Goal: Task Accomplishment & Management: Complete application form

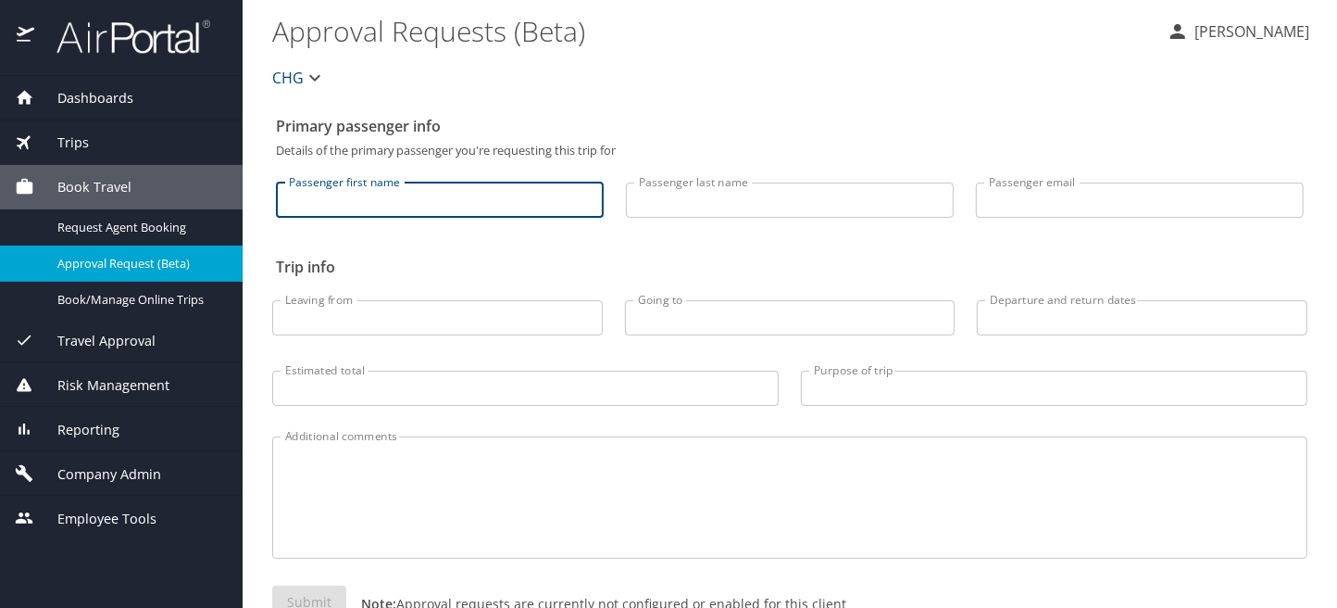
click at [350, 204] on input "Passenger first name" at bounding box center [440, 199] width 328 height 35
type input "E"
click at [98, 476] on span "Company Admin" at bounding box center [97, 474] width 127 height 20
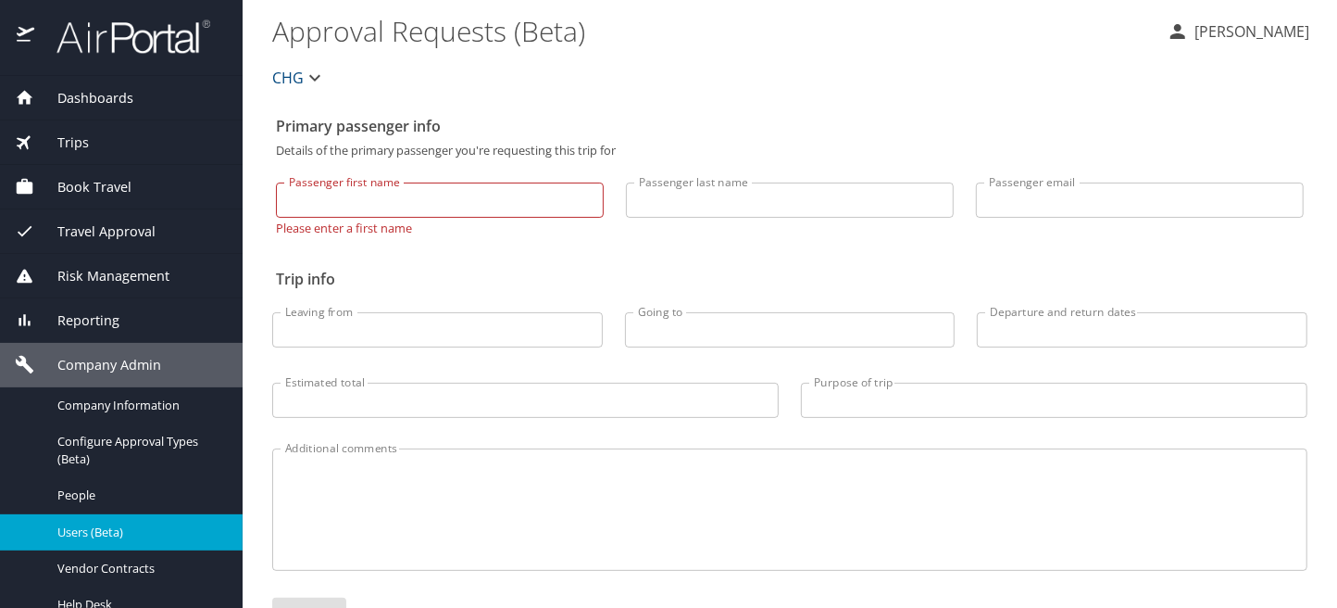
click at [90, 528] on span "Users (Beta)" at bounding box center [138, 532] width 163 height 18
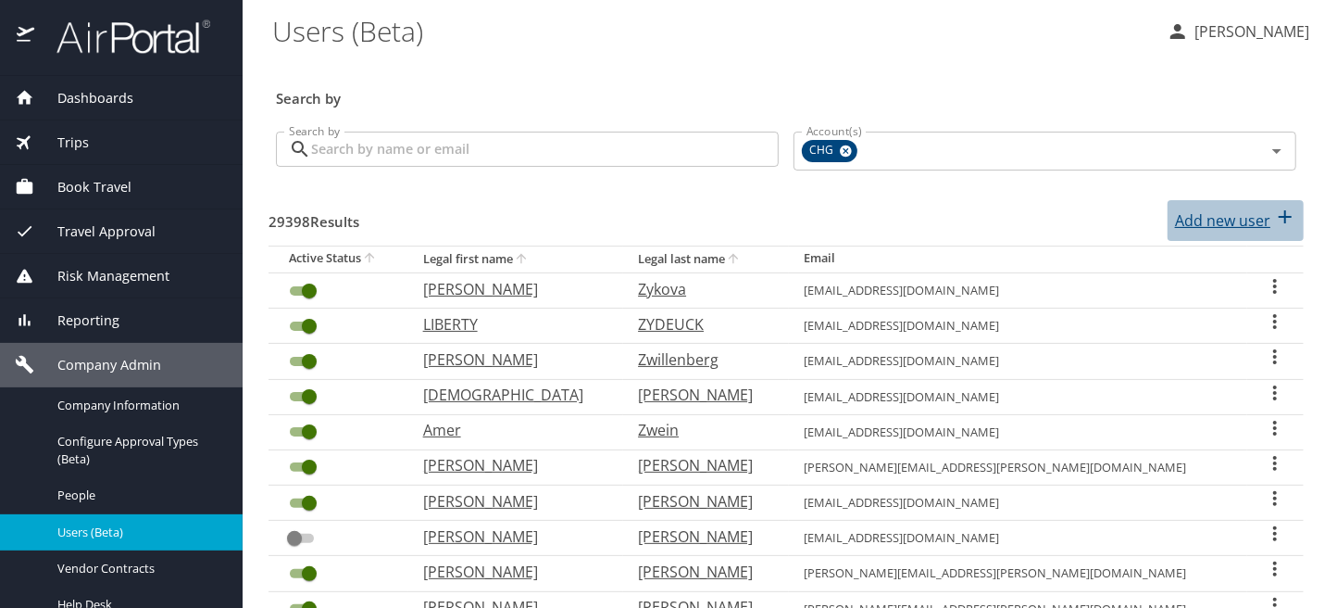
click at [1223, 221] on p "Add new user" at bounding box center [1222, 220] width 95 height 22
select select "US"
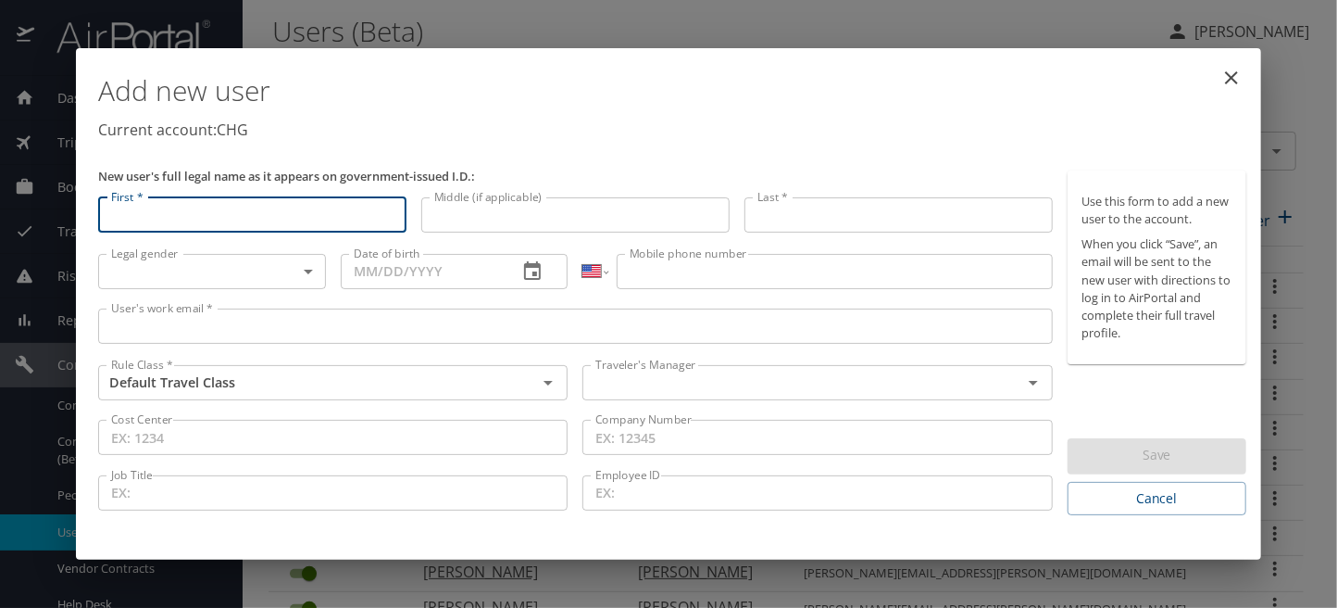
drag, startPoint x: 192, startPoint y: 211, endPoint x: 194, endPoint y: 222, distance: 11.5
click at [192, 211] on input "First *" at bounding box center [252, 214] width 308 height 35
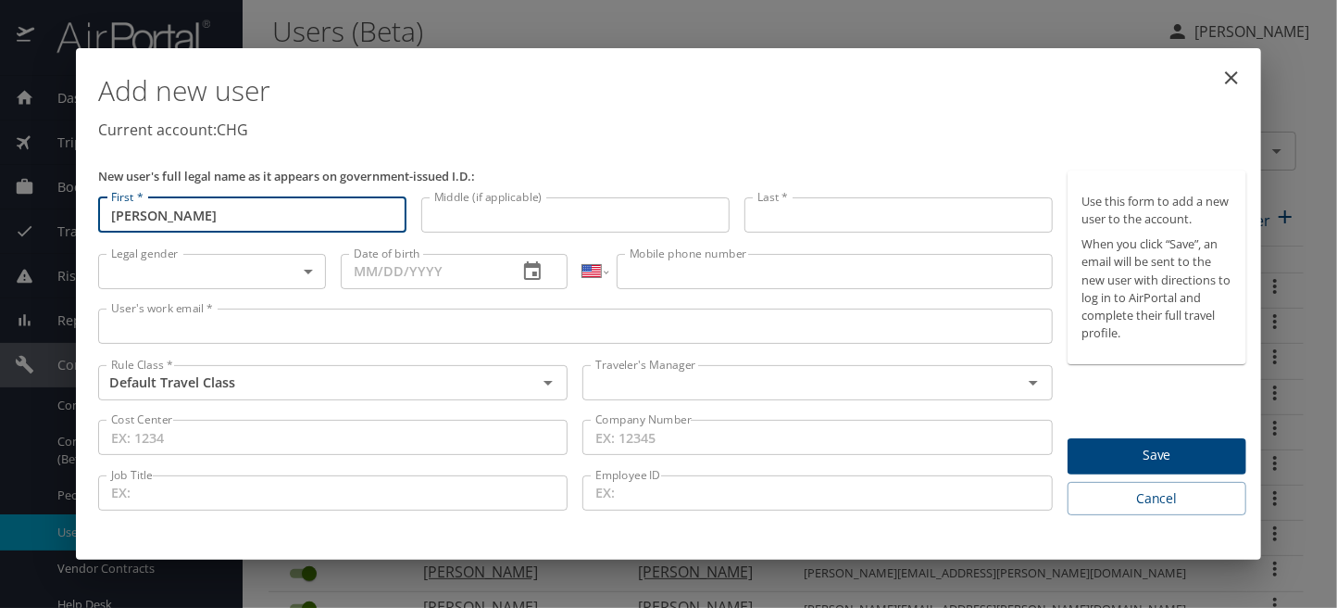
type input "[PERSON_NAME]"
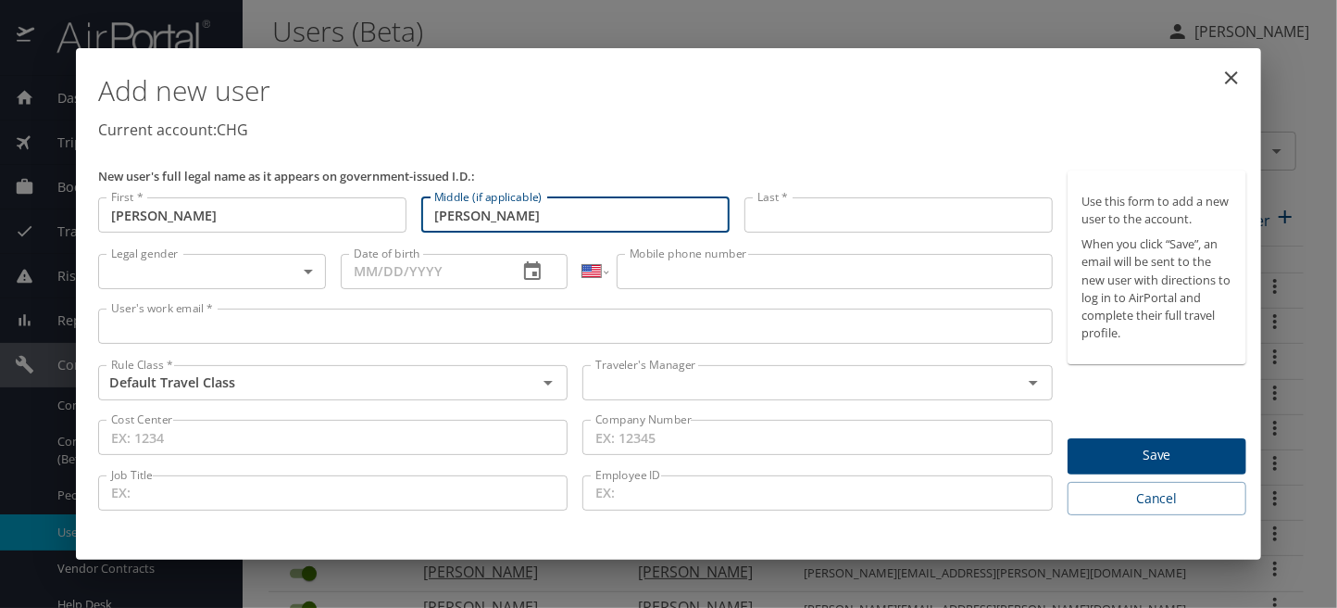
type input "[PERSON_NAME]"
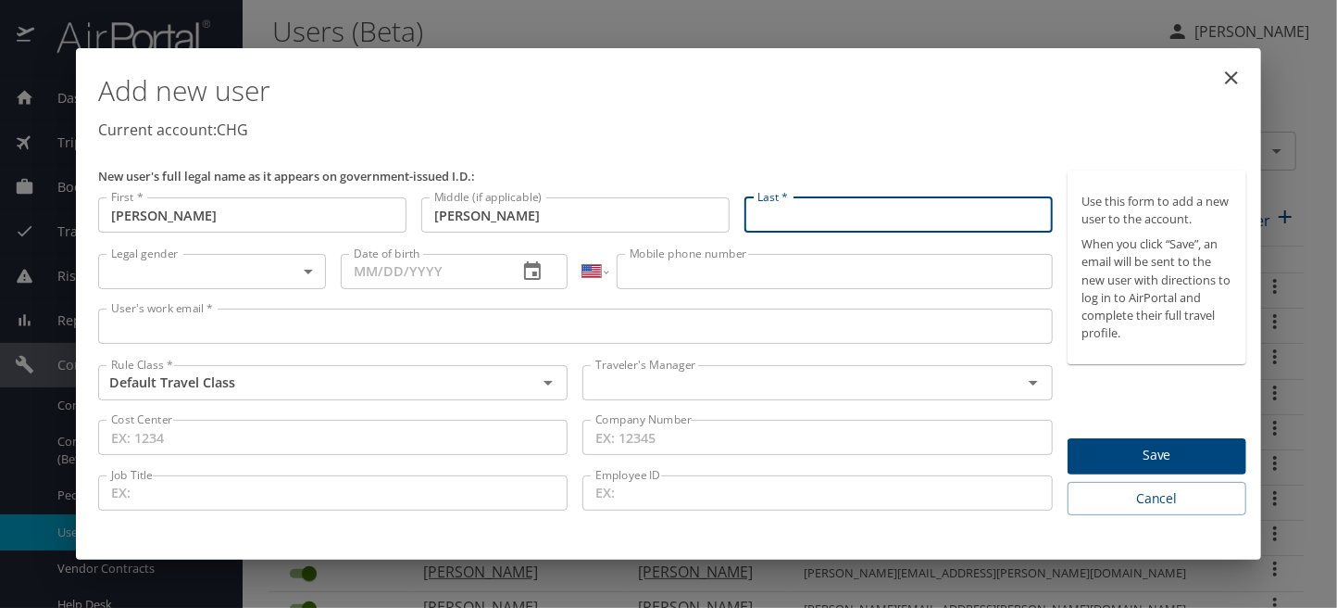
paste input "Lirio"
type input "Lirio"
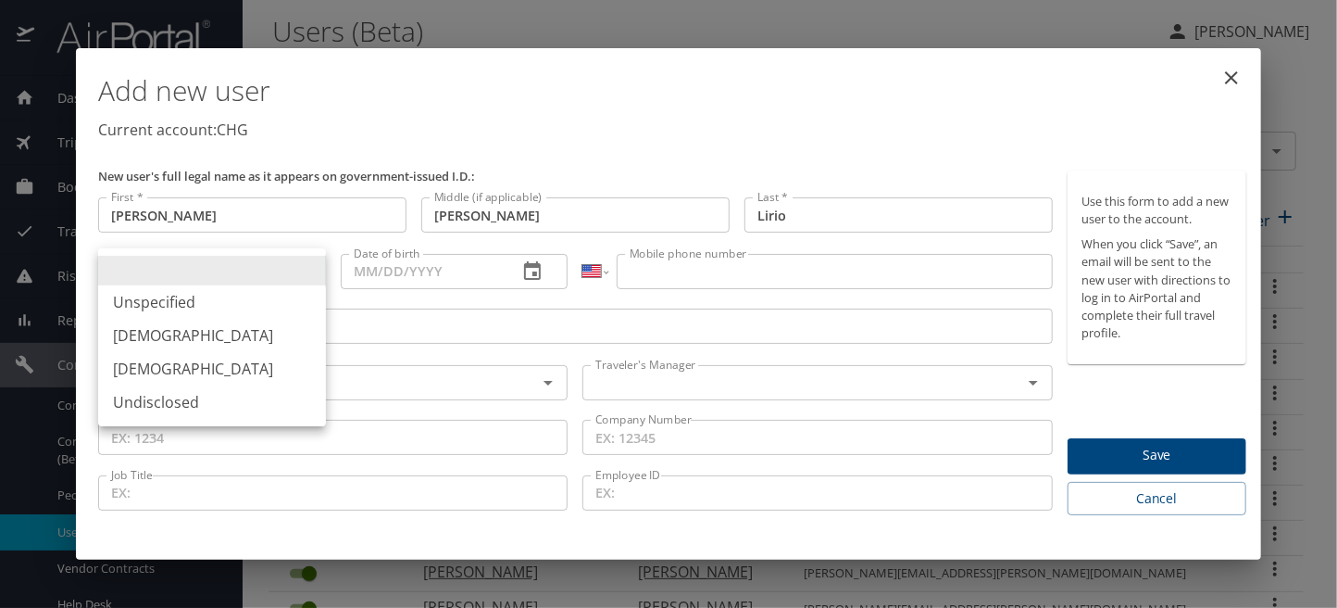
click at [307, 265] on body "Dashboards AirPortal 360™ Manager My Travel Dashboard Trips Airtinerary® Lookup…" at bounding box center [668, 304] width 1337 height 608
click at [178, 333] on li "[DEMOGRAPHIC_DATA]" at bounding box center [212, 335] width 228 height 33
type input "[DEMOGRAPHIC_DATA]"
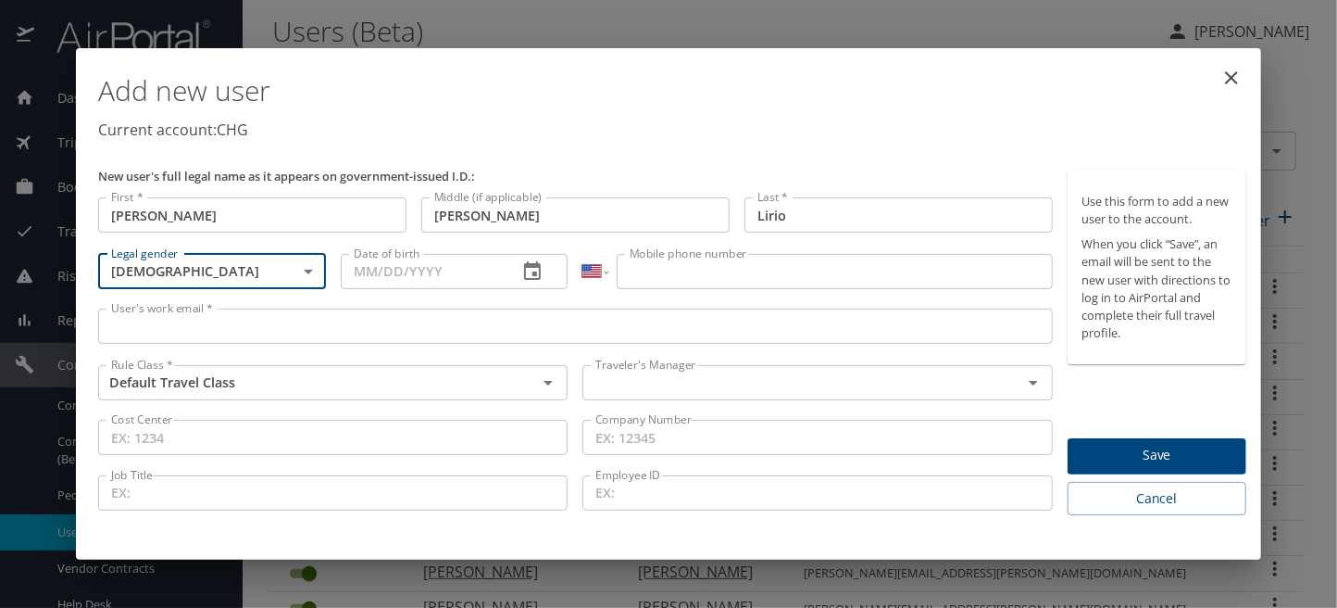
click at [356, 266] on input "Date of birth" at bounding box center [422, 271] width 163 height 35
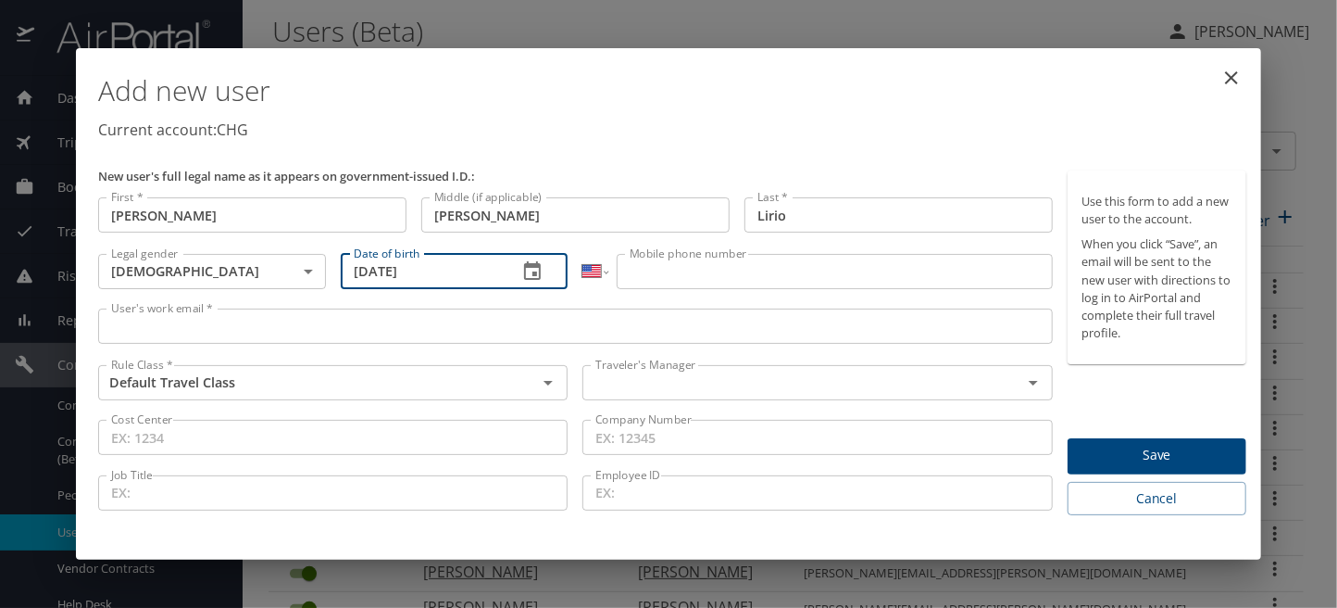
type input "[DATE]"
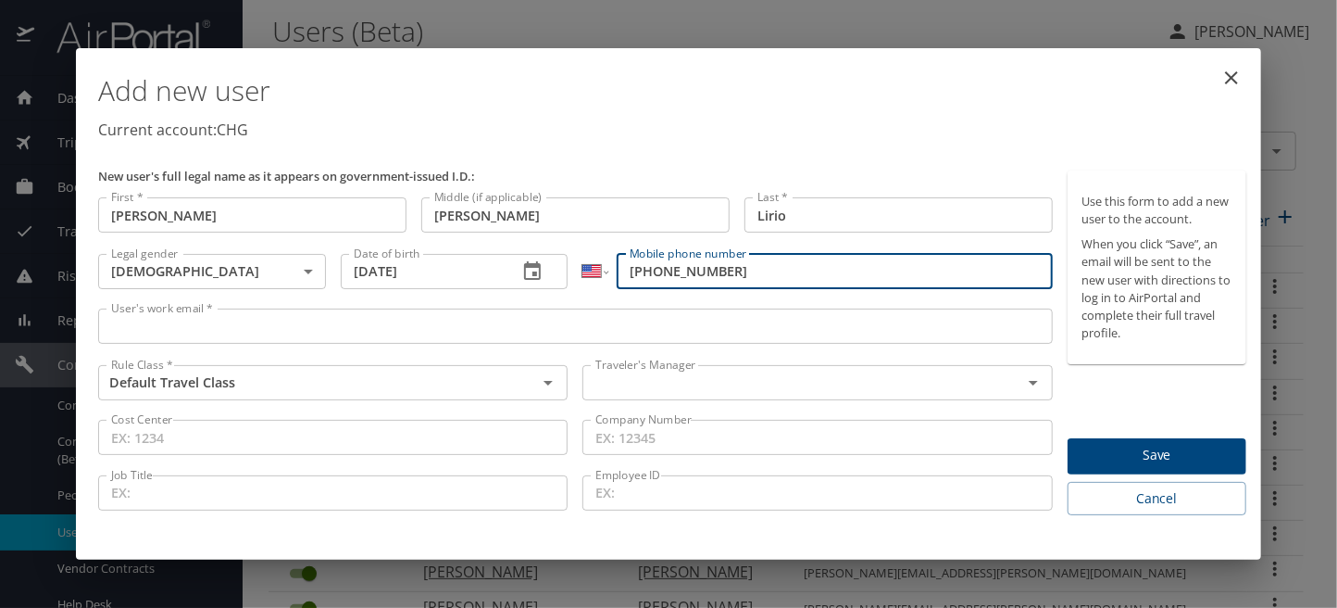
type input "[PHONE_NUMBER]"
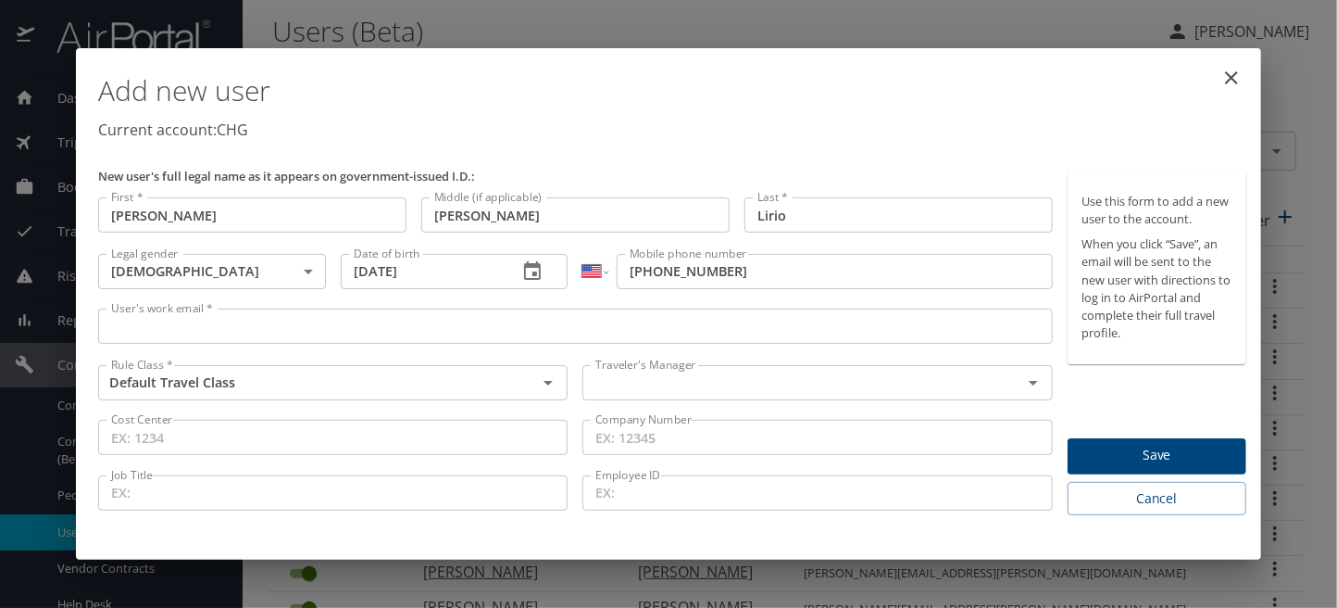
click at [153, 326] on input "User's work email *" at bounding box center [575, 325] width 955 height 35
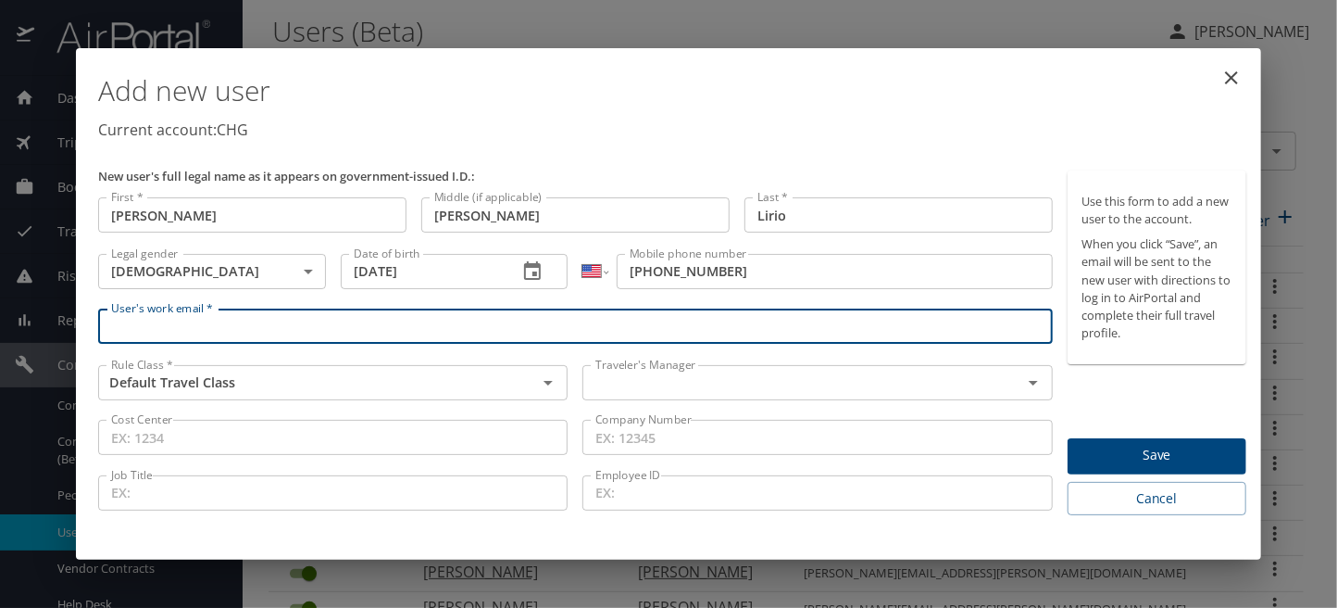
paste input "[EMAIL_ADDRESS][DOMAIN_NAME]"
type input "[EMAIL_ADDRESS][DOMAIN_NAME]"
click at [682, 381] on input "text" at bounding box center [790, 382] width 404 height 24
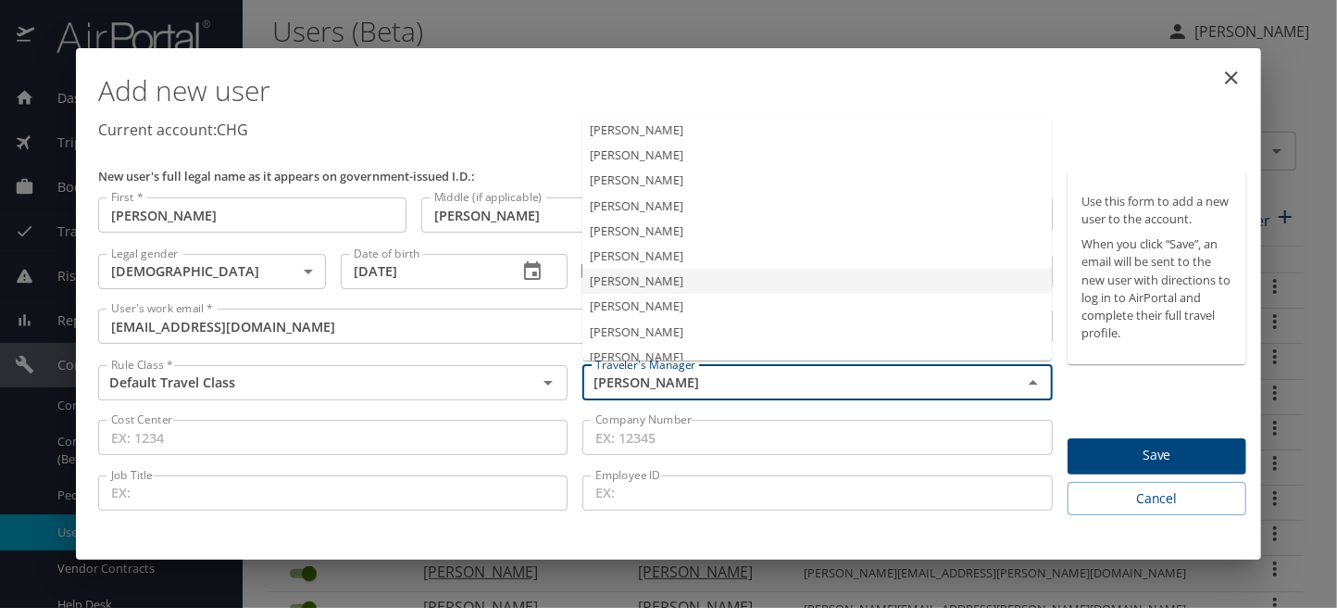
click at [650, 282] on li "[PERSON_NAME]" at bounding box center [818, 281] width 470 height 25
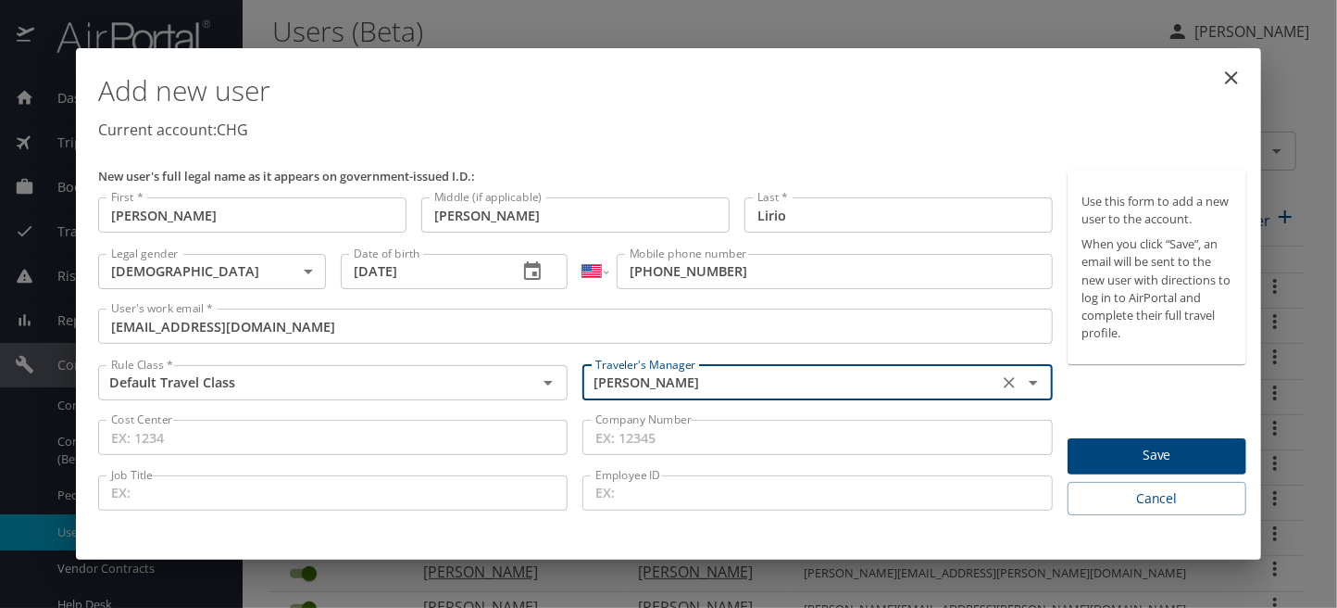
type input "[PERSON_NAME]"
click at [1157, 455] on span "Save" at bounding box center [1157, 455] width 149 height 23
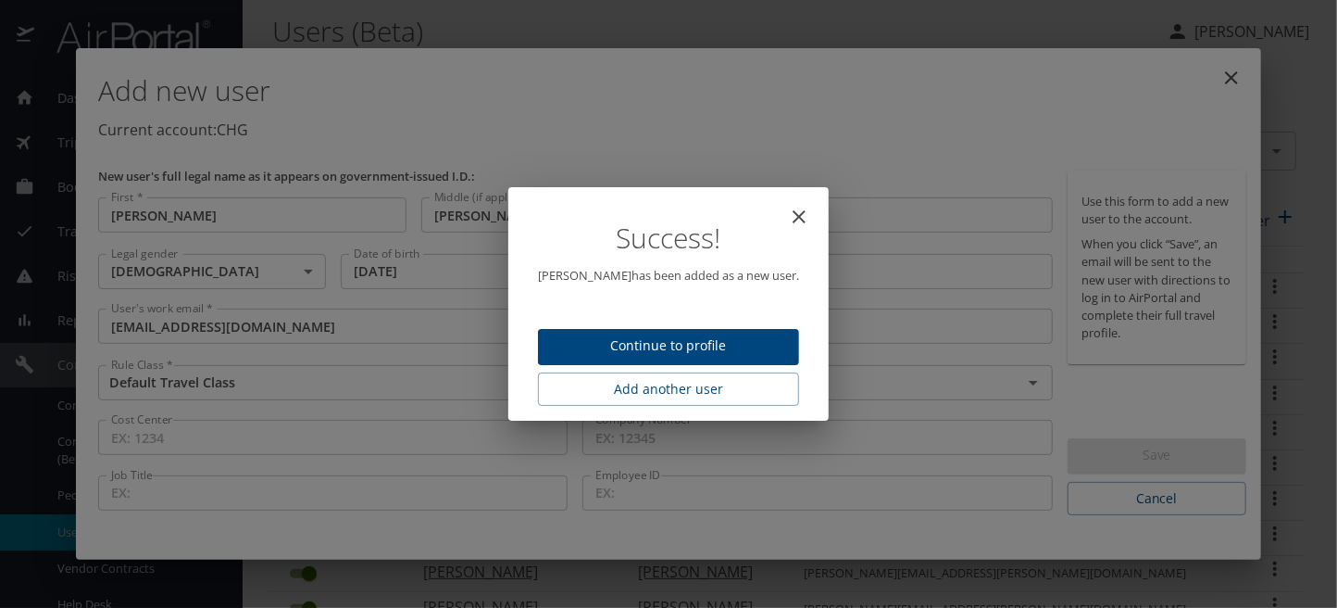
click at [667, 350] on span "Continue to profile" at bounding box center [669, 345] width 232 height 23
select select "US"
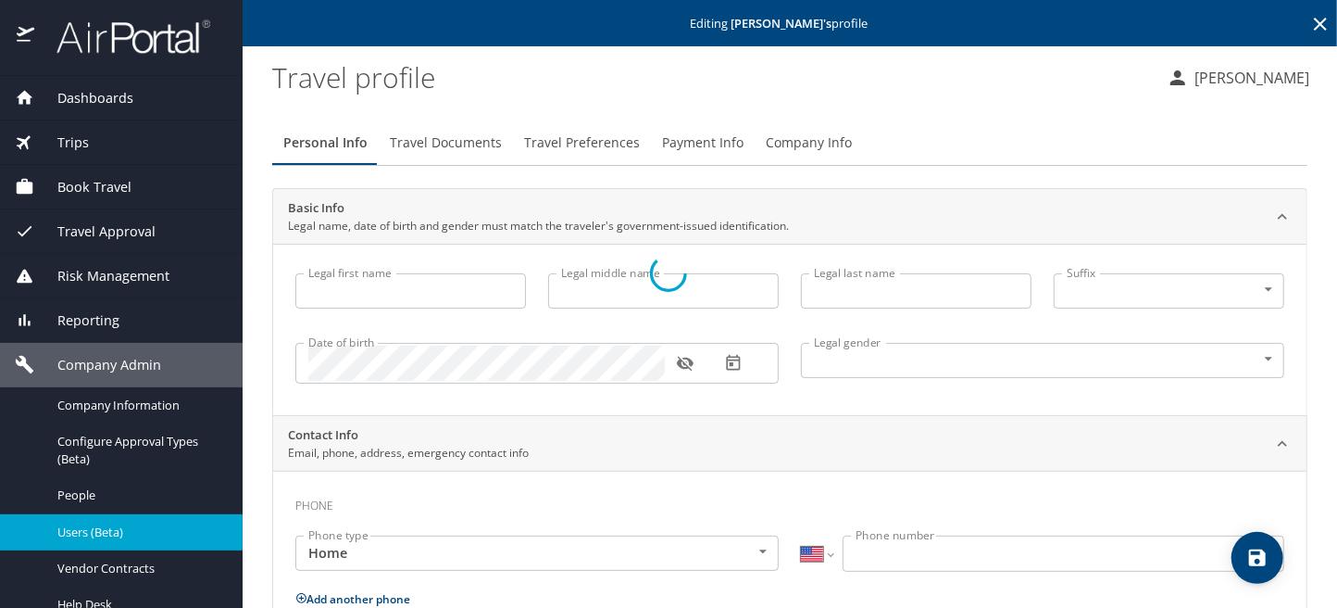
type input "[PERSON_NAME]"
type input "Lirio"
type input "[DEMOGRAPHIC_DATA]"
select select "US"
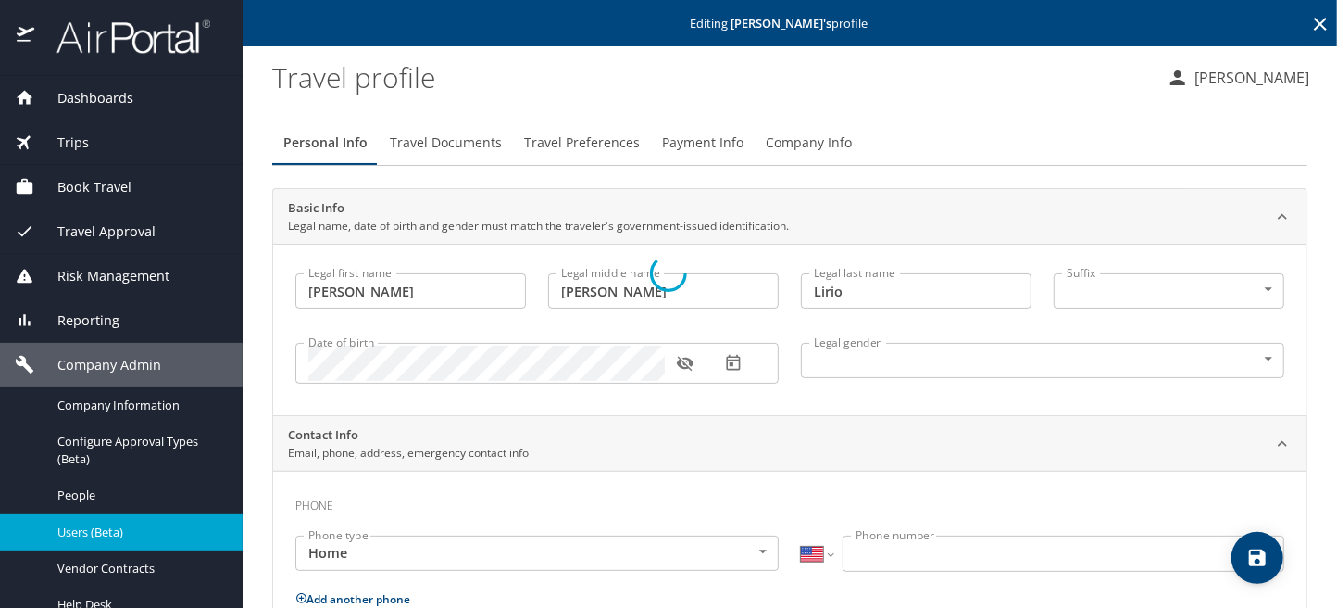
select select "US"
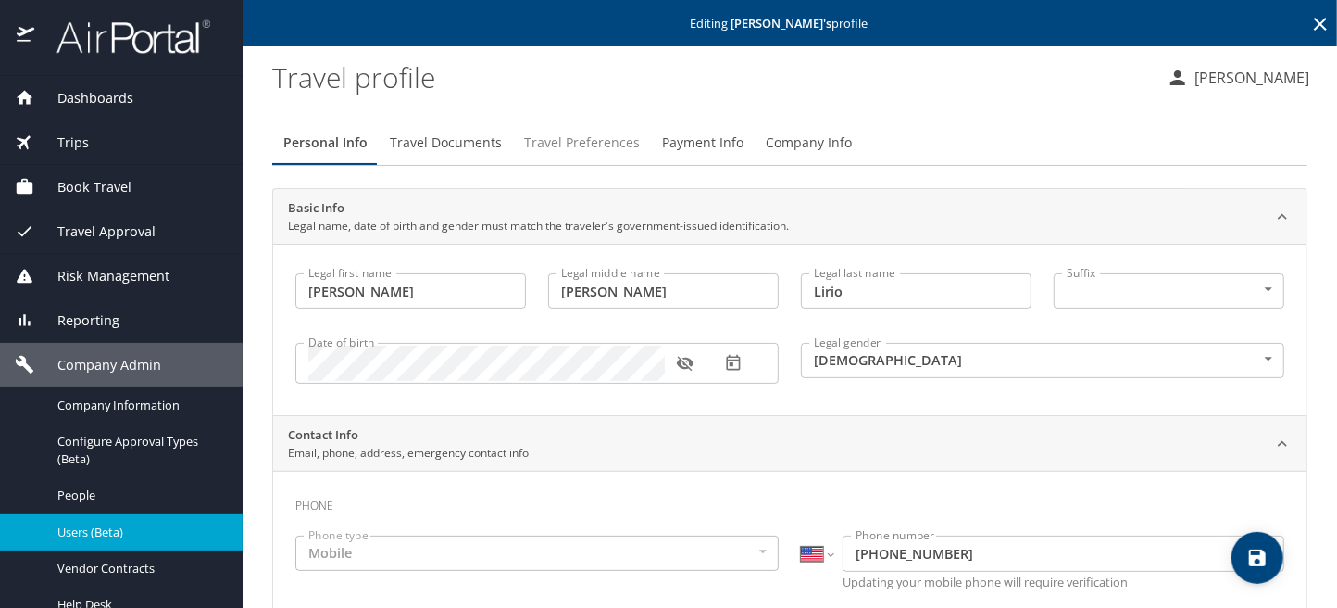
click at [588, 146] on span "Travel Preferences" at bounding box center [582, 143] width 116 height 23
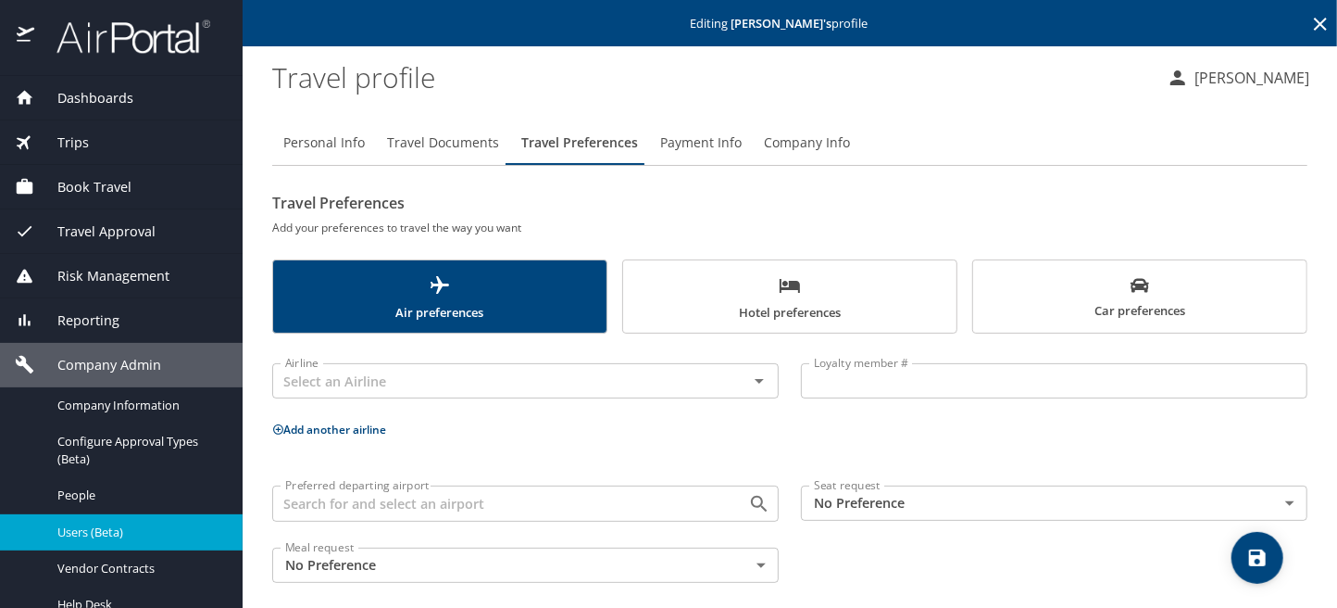
click at [1086, 307] on span "Car preferences" at bounding box center [1139, 298] width 311 height 45
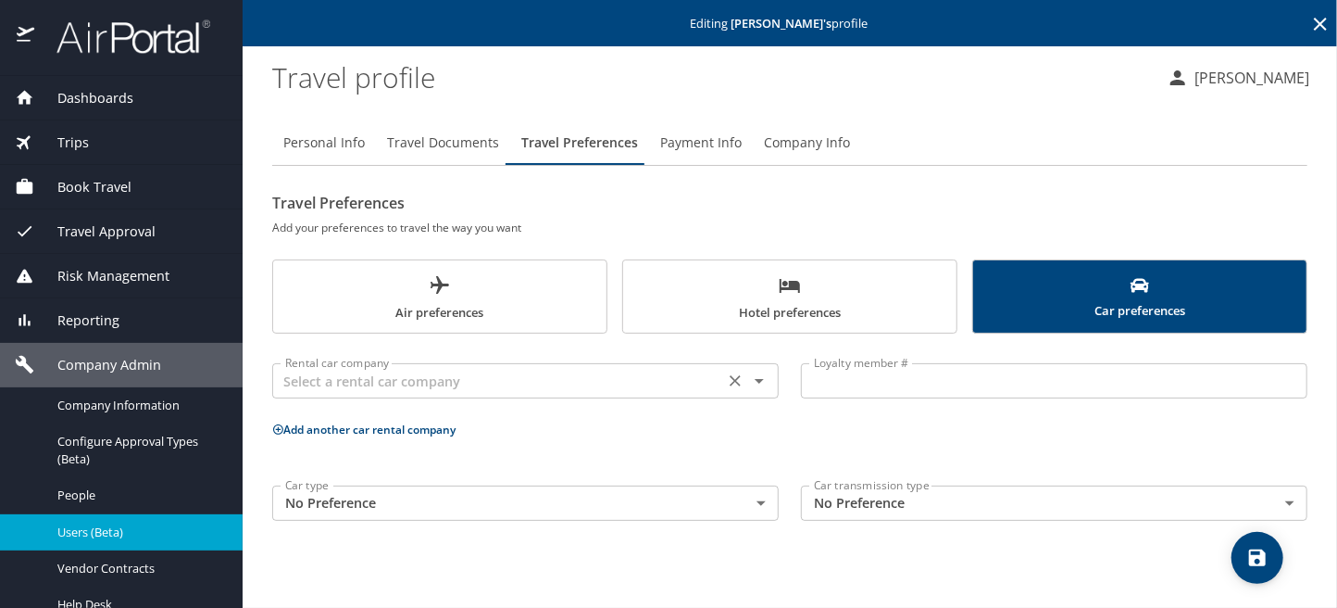
click at [423, 390] on input "text" at bounding box center [498, 381] width 441 height 24
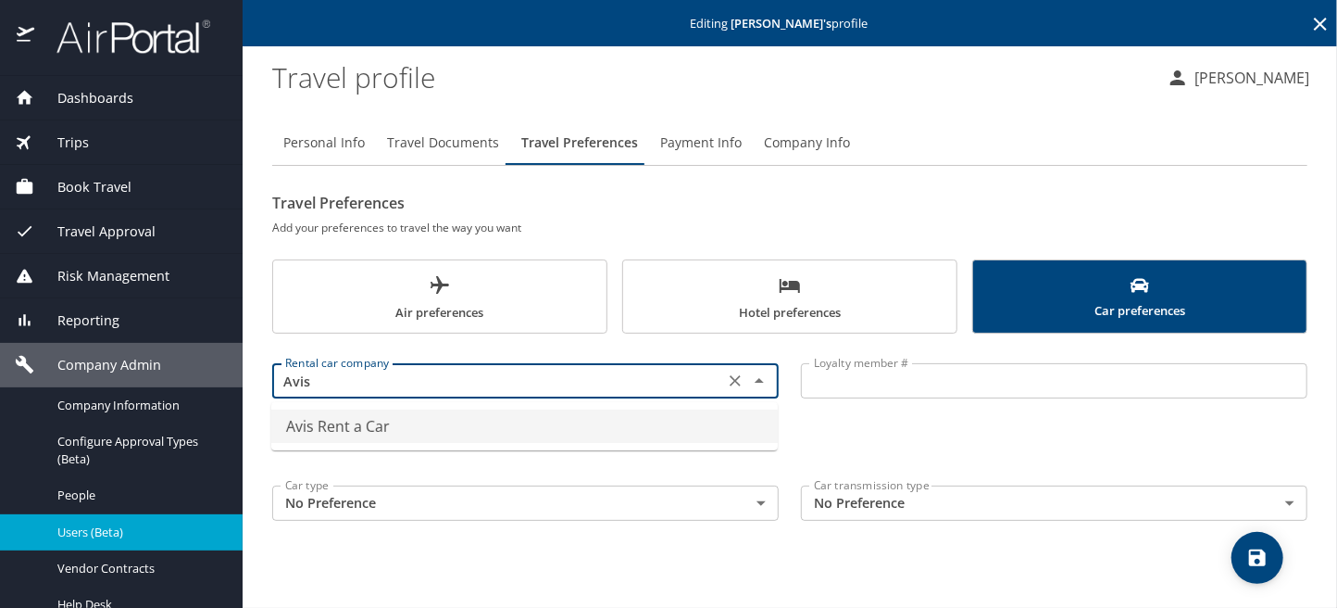
click at [369, 427] on li "Avis Rent a Car" at bounding box center [524, 425] width 507 height 33
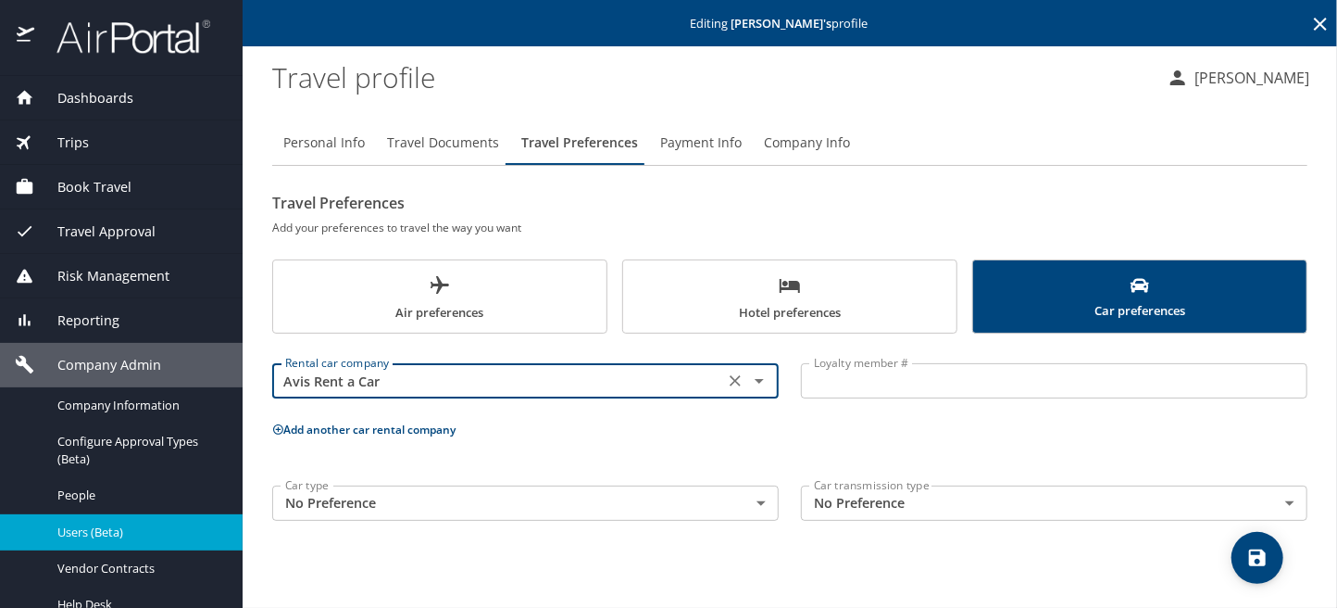
type input "Avis Rent a Car"
click at [862, 379] on input "Loyalty member #" at bounding box center [1054, 380] width 507 height 35
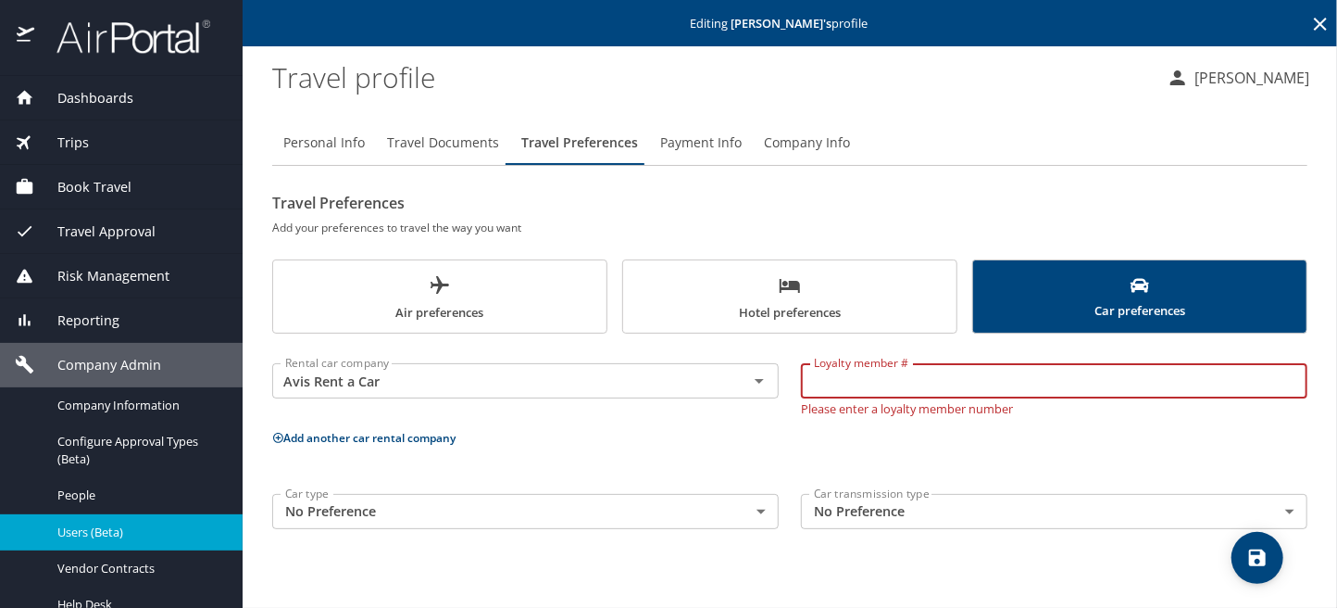
paste input "V4121C"
type input "V4121C"
click at [791, 292] on icon "scrollable force tabs example" at bounding box center [790, 285] width 22 height 22
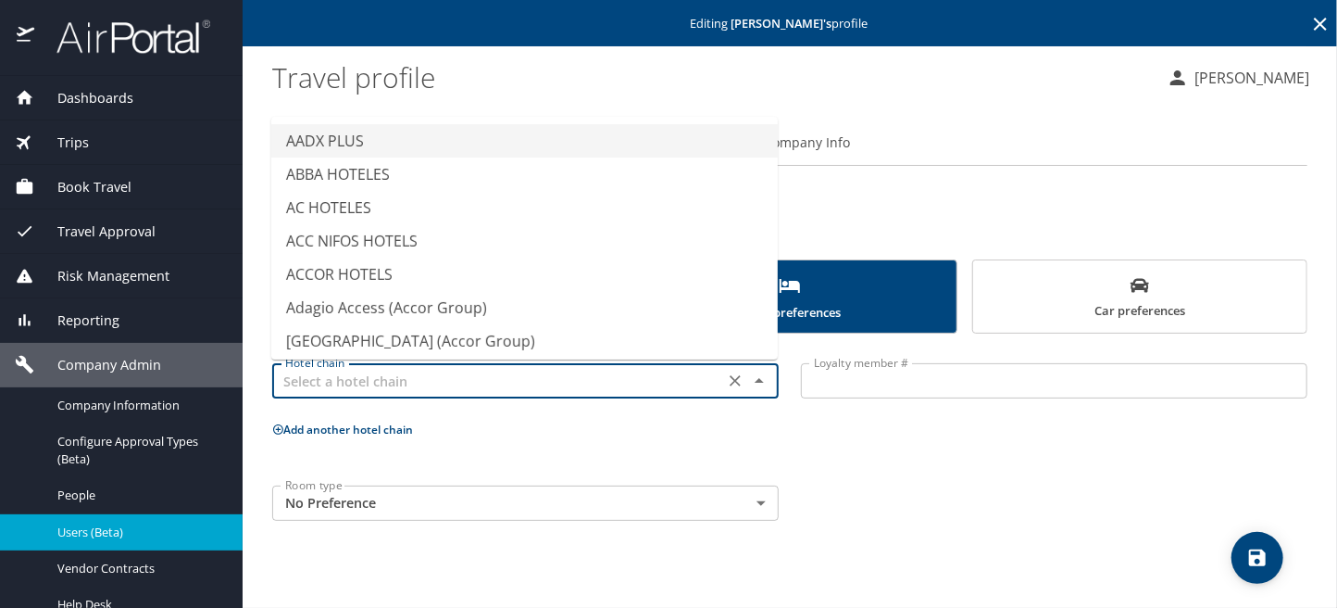
click at [371, 381] on input "text" at bounding box center [498, 381] width 441 height 24
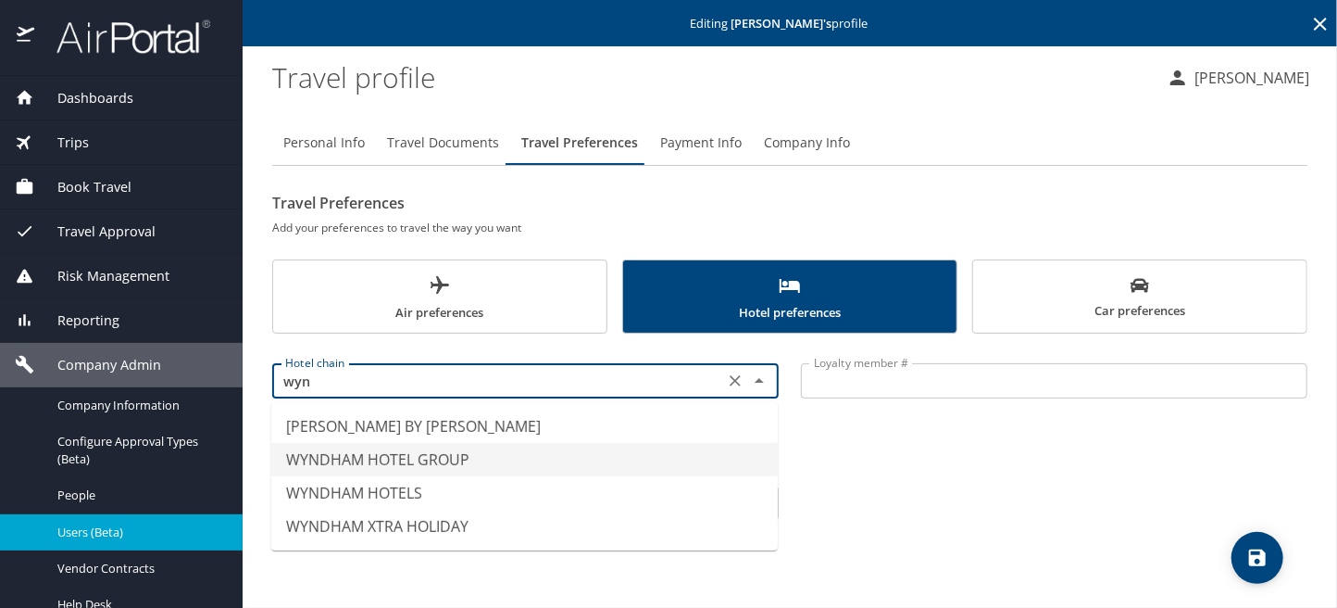
click at [400, 462] on li "WYNDHAM HOTEL GROUP" at bounding box center [524, 459] width 507 height 33
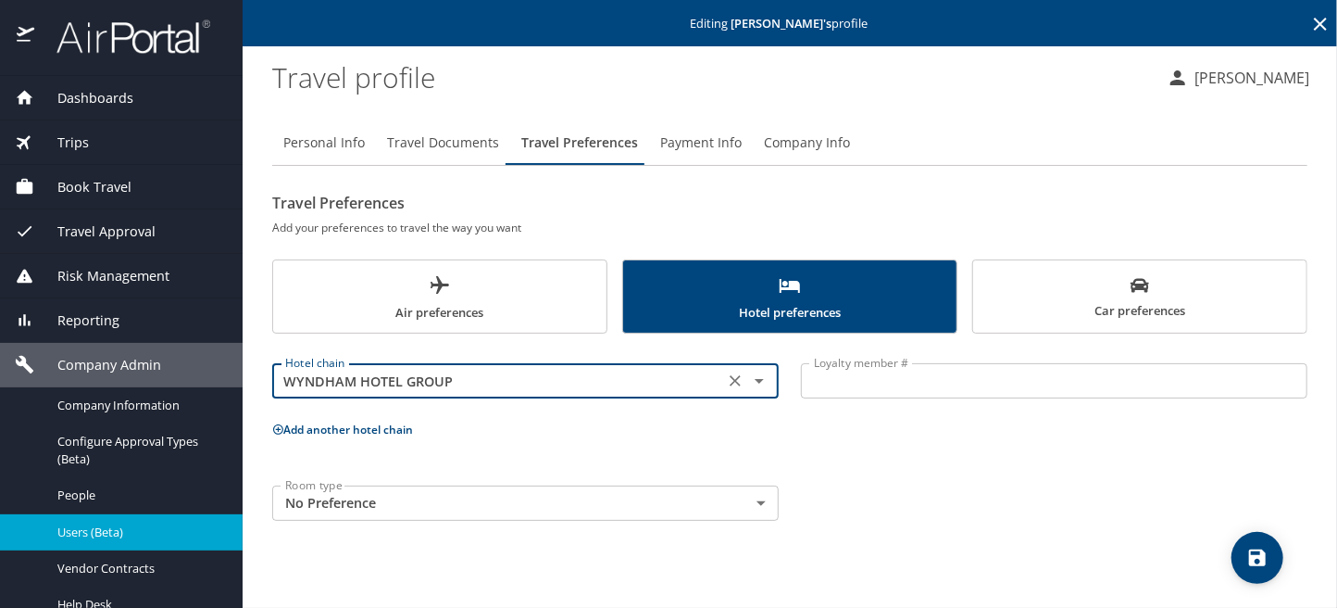
type input "WYNDHAM HOTEL GROUP"
click at [865, 389] on input "Loyalty member #" at bounding box center [1054, 380] width 507 height 35
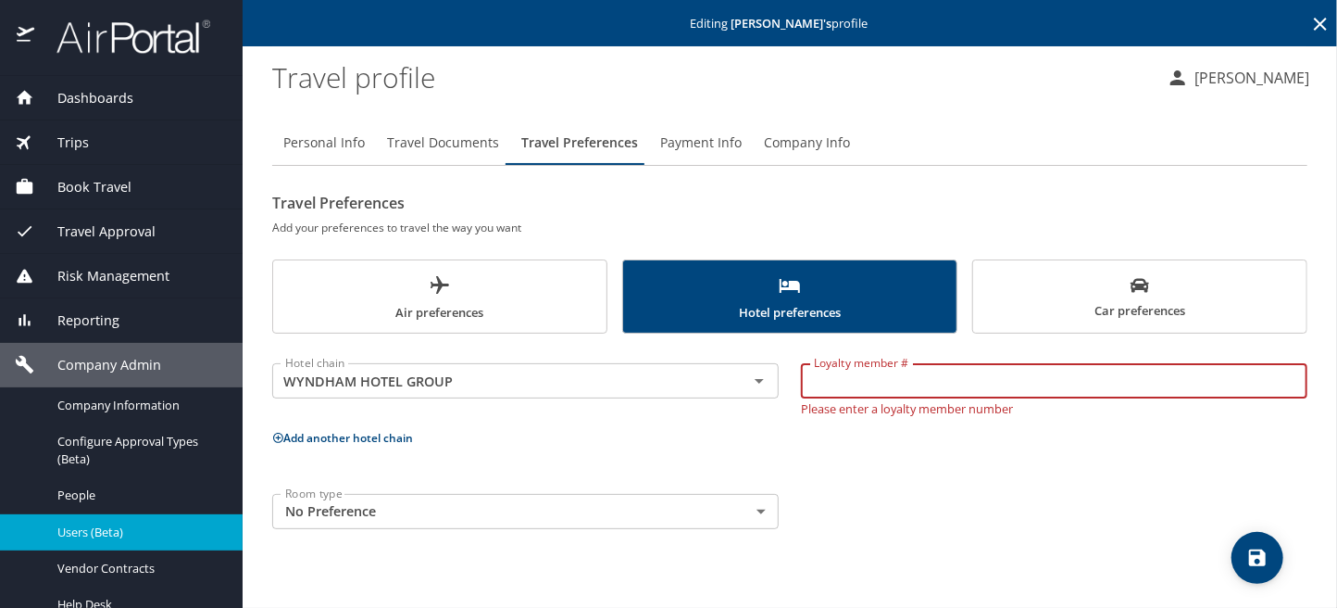
paste input "513750378D"
type input "513750378D"
click at [1266, 551] on icon "save" at bounding box center [1258, 557] width 22 height 22
